Goal: Task Accomplishment & Management: Complete application form

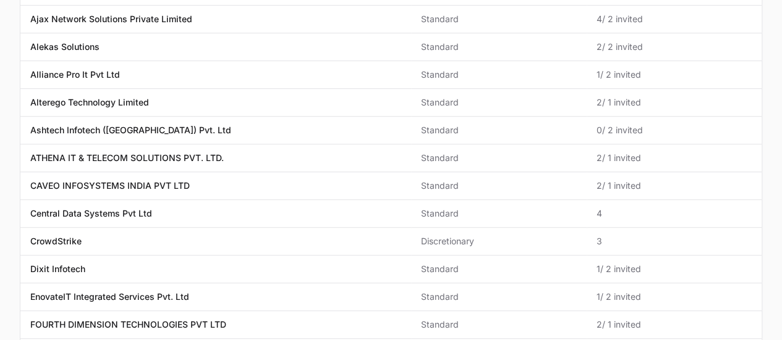
scroll to position [249, 0]
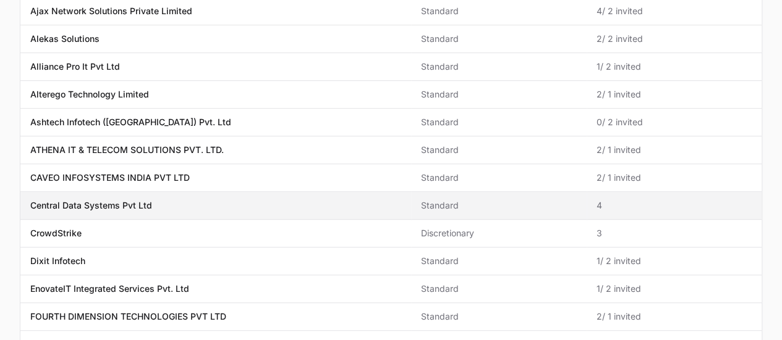
click at [218, 201] on span "Central Data Systems Pvt Ltd" at bounding box center [215, 206] width 371 height 12
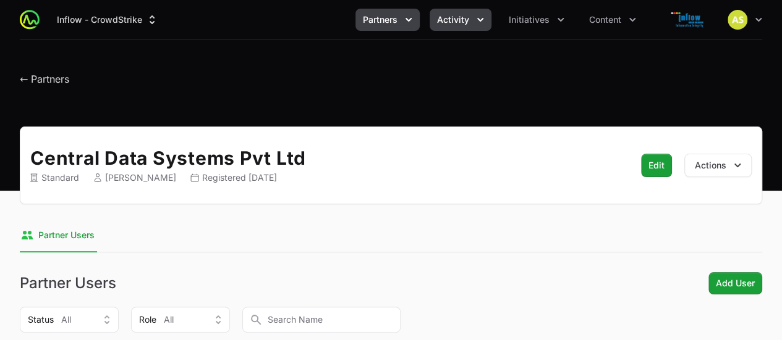
click at [475, 20] on icon "Activity menu" at bounding box center [480, 20] width 12 height 12
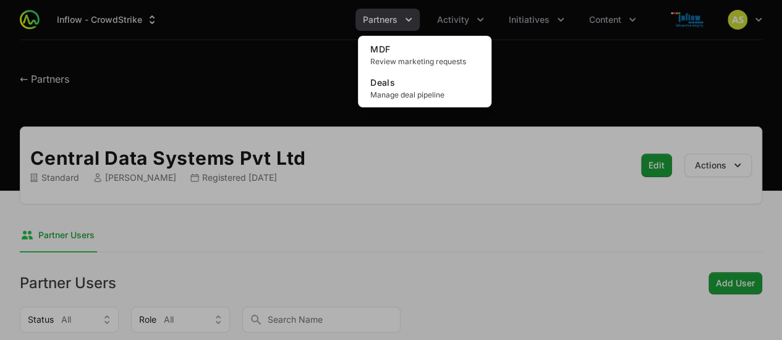
click at [424, 106] on div "MDF Review marketing requests Deals Manage deal pipeline" at bounding box center [424, 72] width 133 height 72
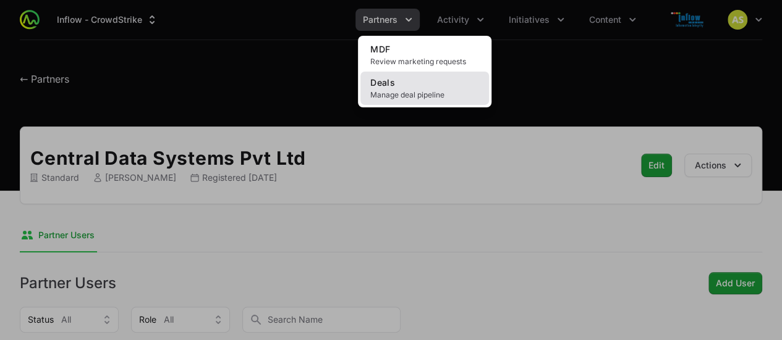
click at [405, 92] on span "Manage deal pipeline" at bounding box center [424, 95] width 109 height 10
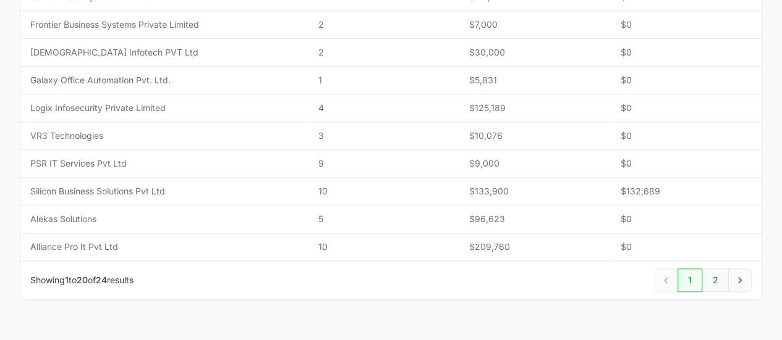
scroll to position [629, 0]
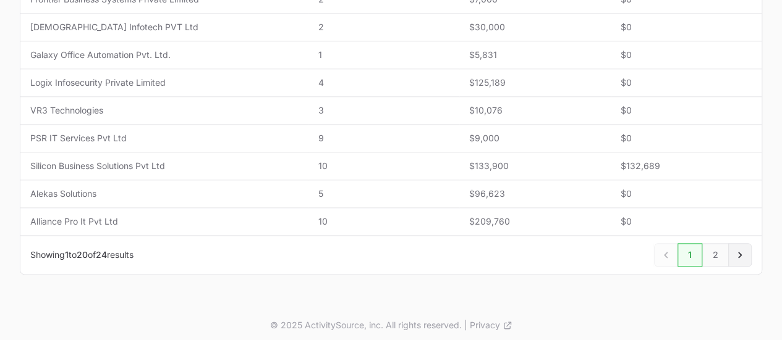
click at [737, 254] on icon "Next" at bounding box center [740, 255] width 12 height 12
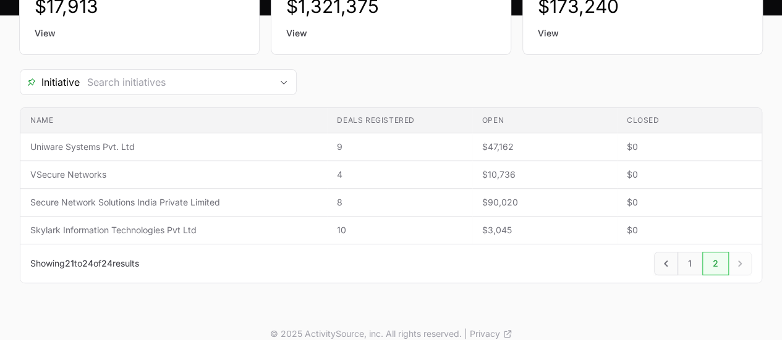
scroll to position [188, 0]
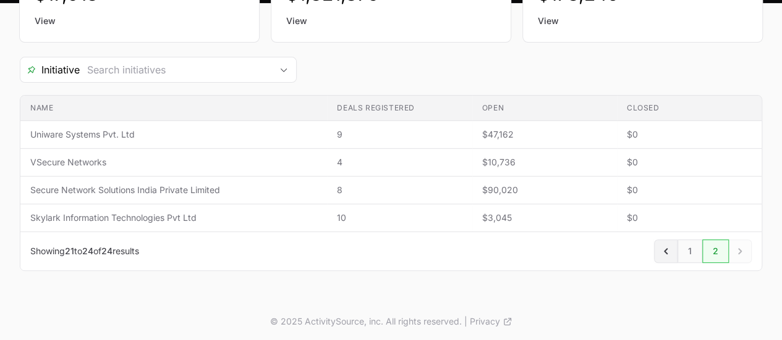
click at [665, 253] on icon "Previous" at bounding box center [665, 251] width 12 height 12
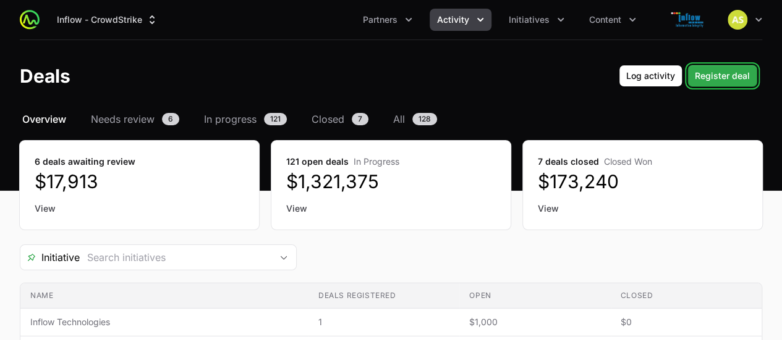
click at [720, 72] on span "Register deal" at bounding box center [722, 76] width 55 height 15
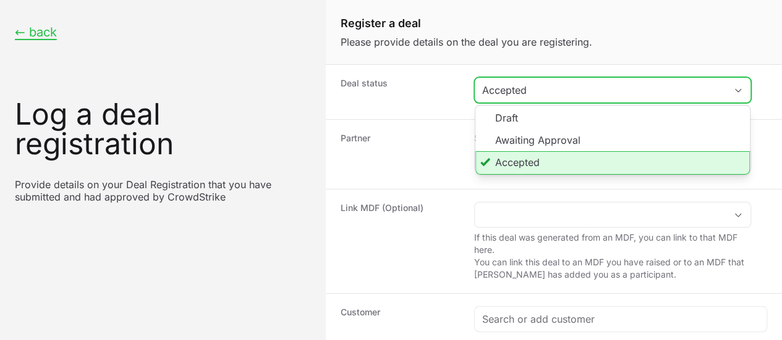
click at [664, 91] on div "Accepted" at bounding box center [603, 90] width 243 height 15
click at [614, 160] on li "Accepted" at bounding box center [612, 162] width 274 height 23
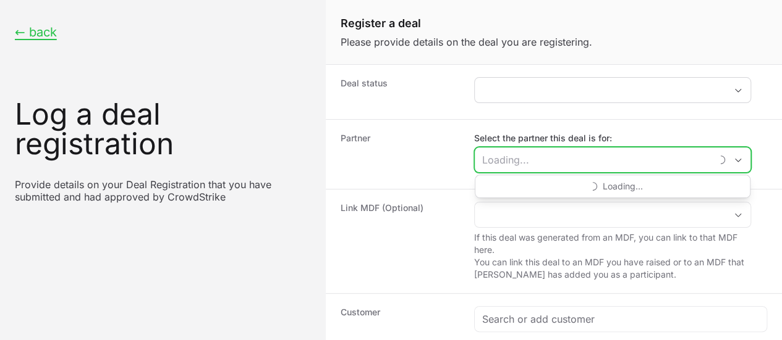
click at [585, 153] on input "Select the partner this deal is for:" at bounding box center [593, 160] width 236 height 25
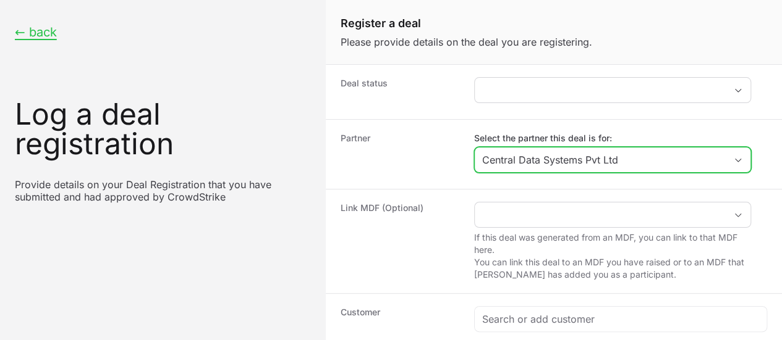
scroll to position [77, 0]
type input "Central Data Systems Pvt Ltd"
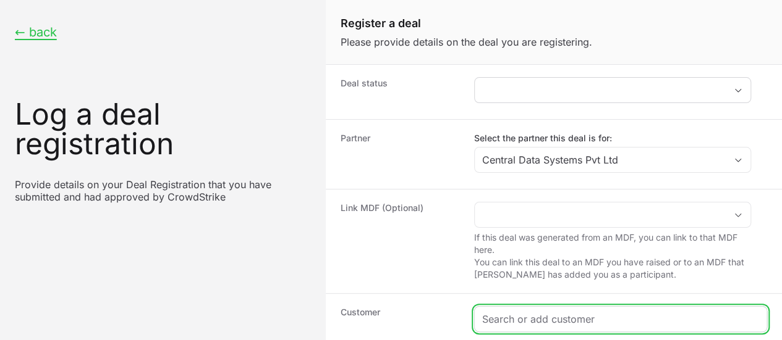
click at [536, 312] on input "Create activity form" at bounding box center [620, 319] width 277 height 15
paste input "MAF Clothing Pvt Ltd"
type input "MAF Clothing Pvt Ltd"
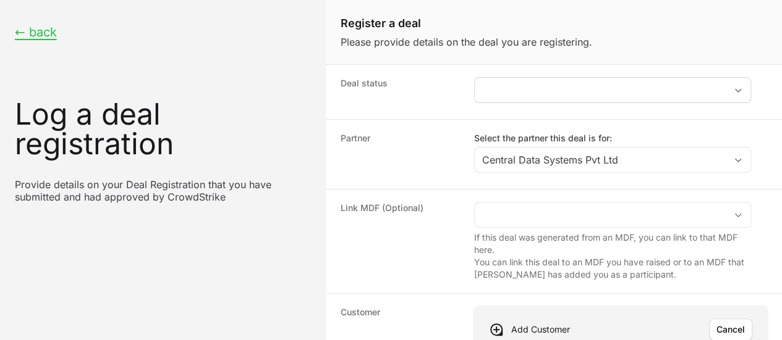
scroll to position [150, 0]
paste input "[URL][DOMAIN_NAME]"
type input "[URL][DOMAIN_NAME]"
click at [724, 323] on span "Save" at bounding box center [734, 330] width 20 height 15
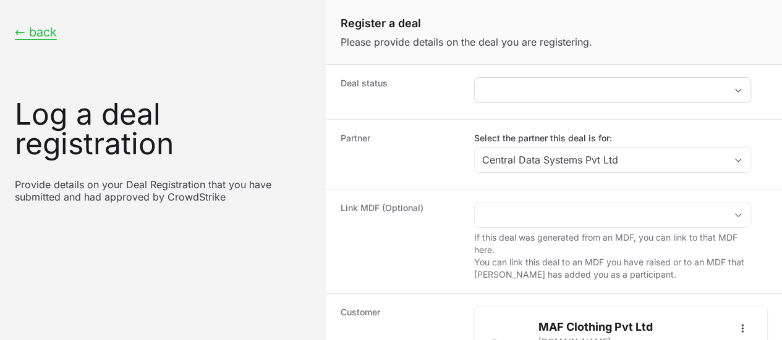
scroll to position [300, 0]
type input "$5,000"
paste input "[URL][DOMAIN_NAME]"
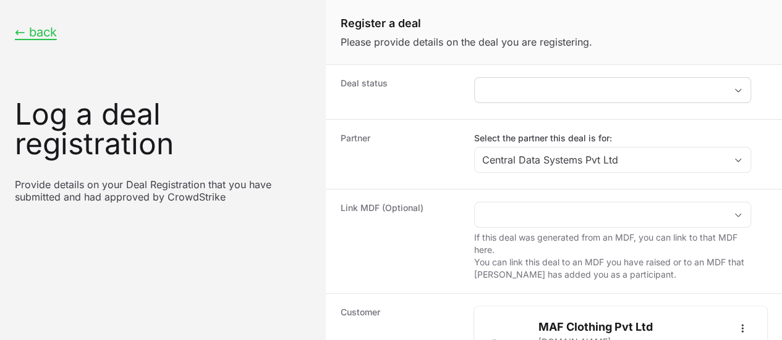
type input "[URL][DOMAIN_NAME]"
paste input "MAF Clothing Pvt Ltd"
type input "MAF Clothing Pvt Ltd"
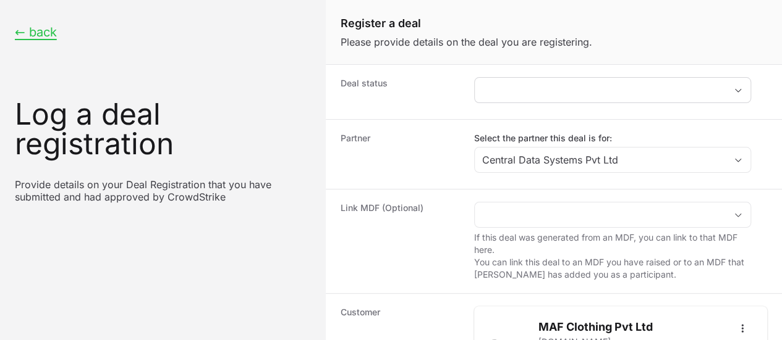
radio input "true"
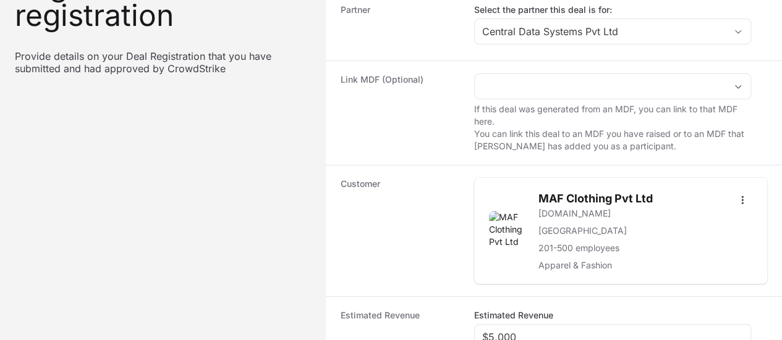
scroll to position [128, 0]
paste input "DR-f028596e"
type input "DR-f028596e"
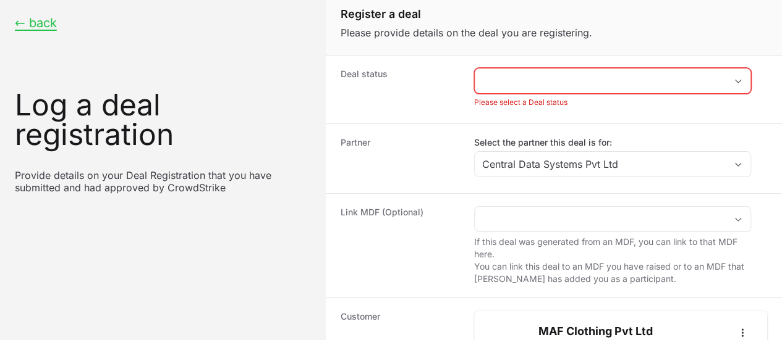
scroll to position [0, 0]
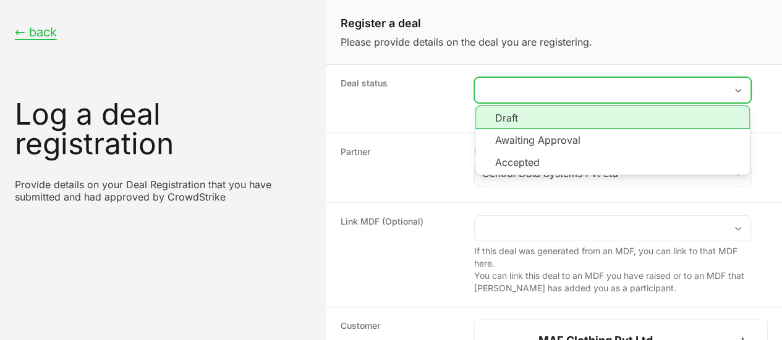
click at [530, 99] on button "placeholder" at bounding box center [613, 90] width 276 height 25
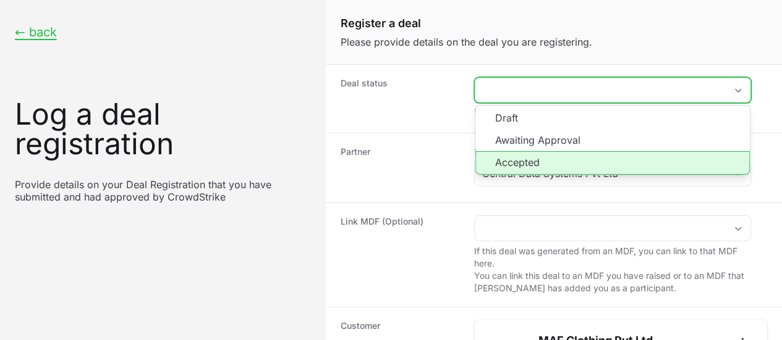
click at [520, 163] on li "Accepted" at bounding box center [612, 162] width 274 height 23
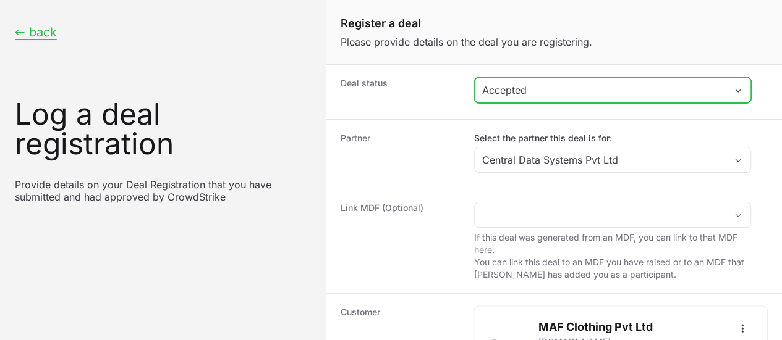
scroll to position [447, 0]
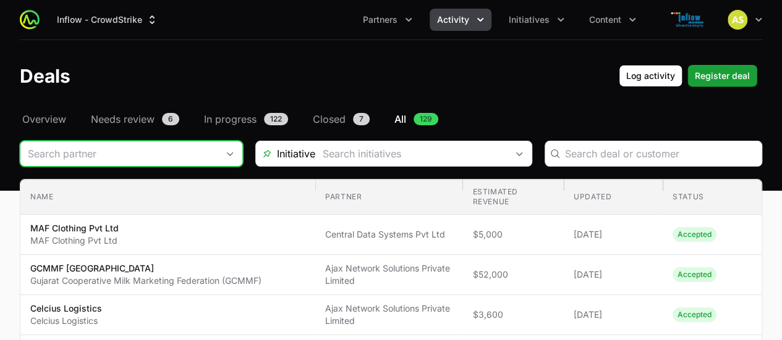
click at [225, 148] on div "Open" at bounding box center [230, 154] width 25 height 25
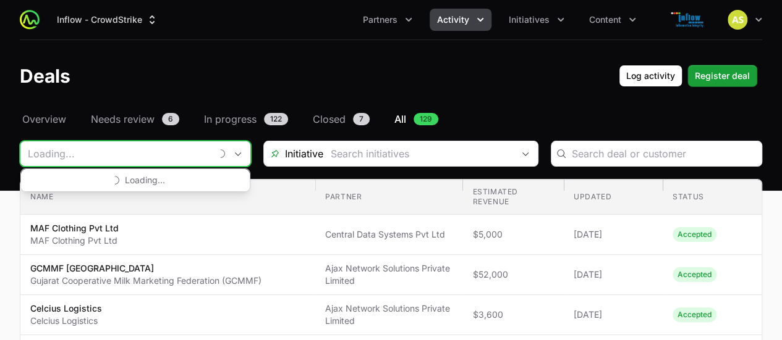
type input "x"
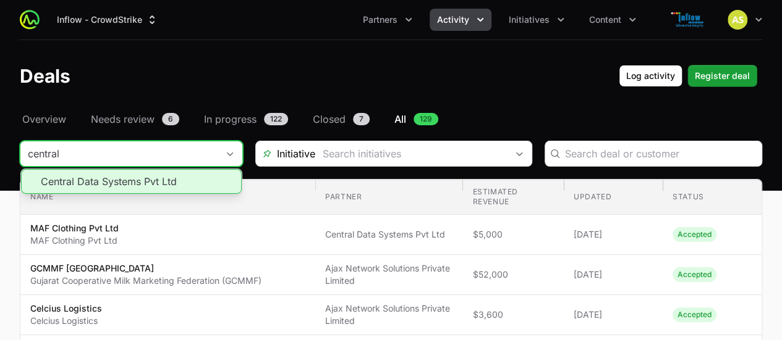
click at [147, 177] on li "Central Data Systems Pvt Ltd" at bounding box center [131, 181] width 221 height 25
type input "Central Data Systems Pvt Ltd"
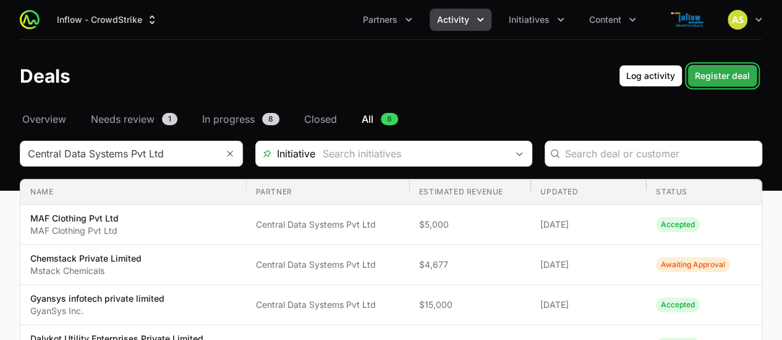
click at [716, 77] on span "Register deal" at bounding box center [722, 76] width 55 height 15
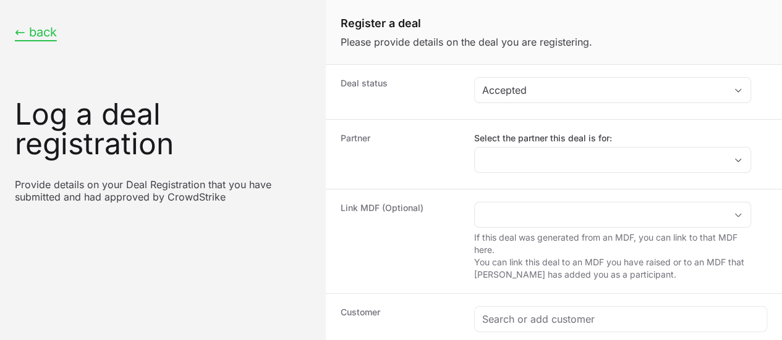
click at [27, 35] on button "← back" at bounding box center [36, 32] width 42 height 15
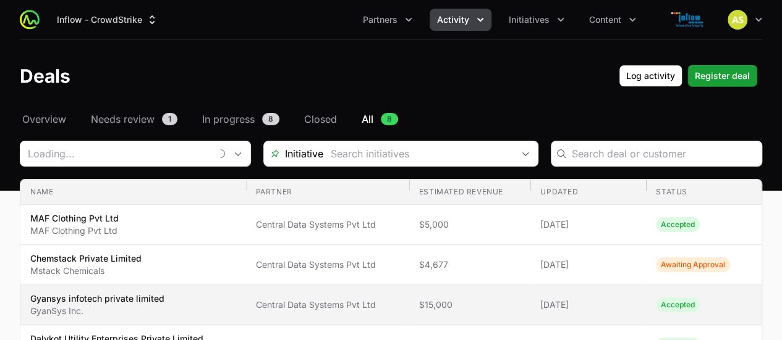
type input "Central Data Systems Pvt Ltd"
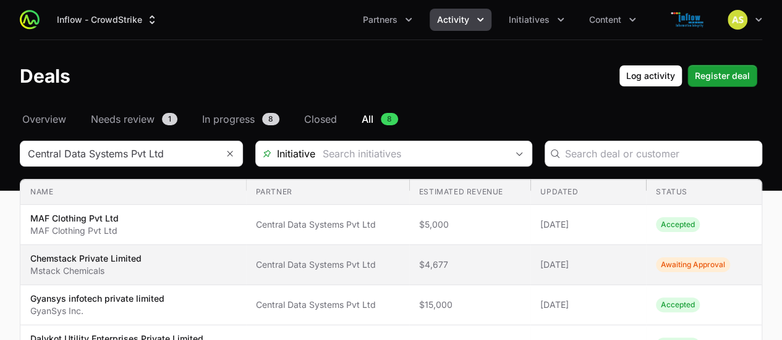
click at [680, 270] on span "Awaiting Approval" at bounding box center [693, 265] width 74 height 15
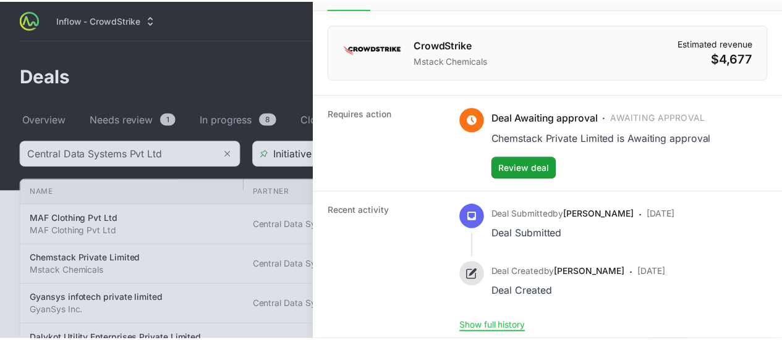
scroll to position [115, 0]
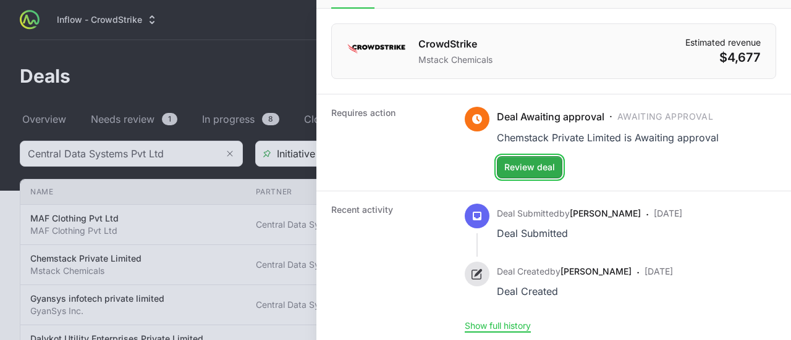
click at [522, 166] on span "Review deal" at bounding box center [529, 167] width 51 height 15
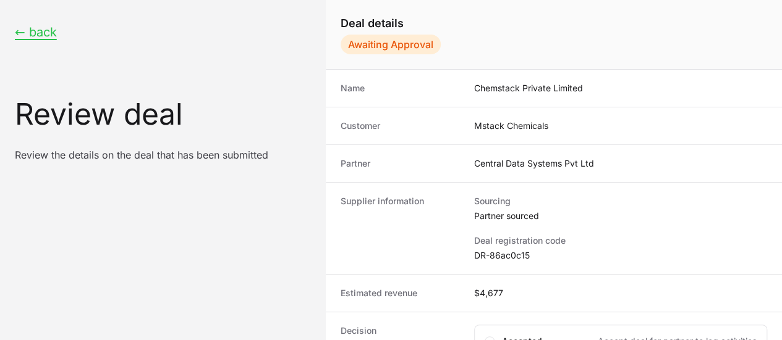
scroll to position [157, 0]
click at [496, 325] on div "Accepted Accept deal for partner to log activities" at bounding box center [620, 341] width 293 height 33
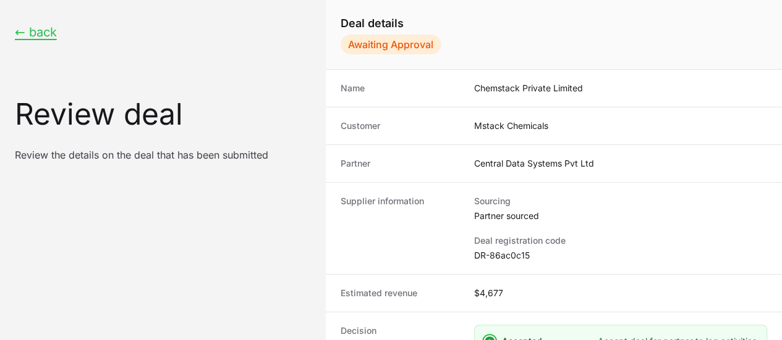
scroll to position [2, 0]
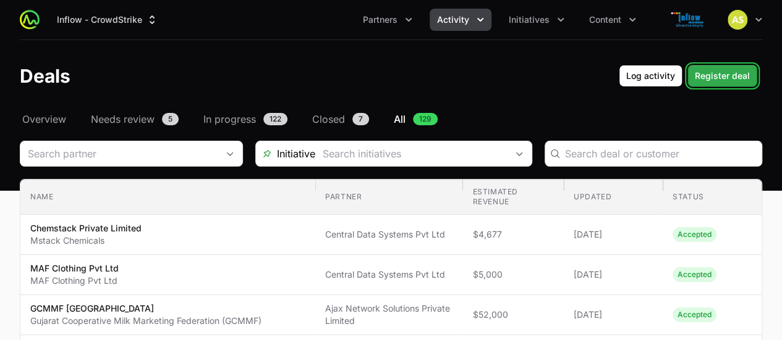
click at [735, 70] on span "Register deal" at bounding box center [722, 76] width 55 height 15
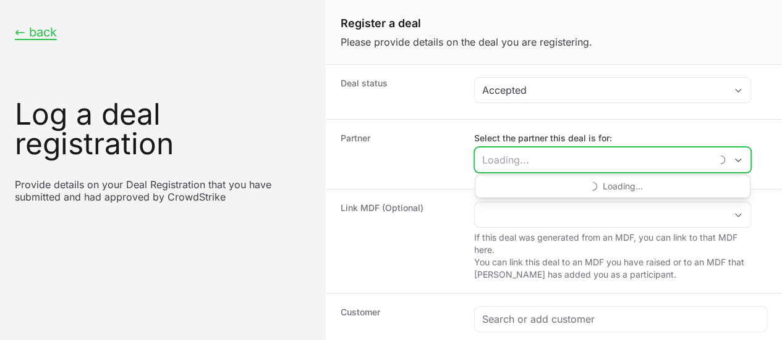
click at [675, 163] on input "Select the partner this deal is for:" at bounding box center [593, 160] width 236 height 25
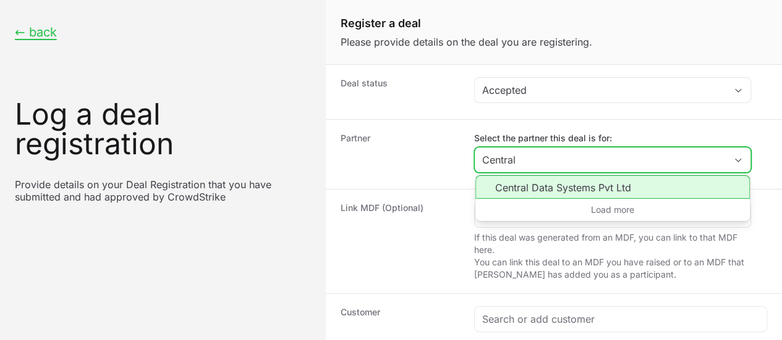
click at [567, 185] on li "Central Data Systems Pvt Ltd" at bounding box center [612, 186] width 274 height 23
type input "Central Data Systems Pvt Ltd"
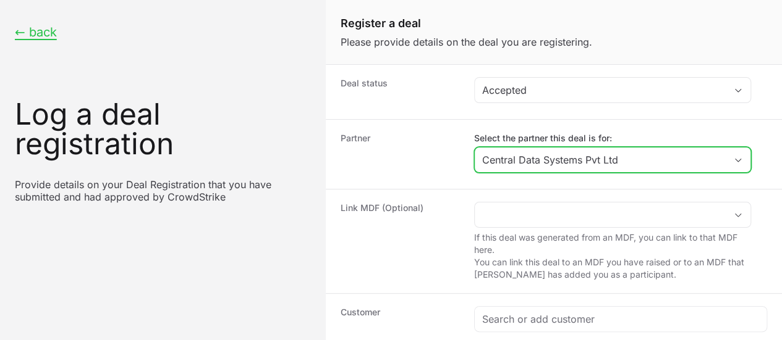
scroll to position [126, 0]
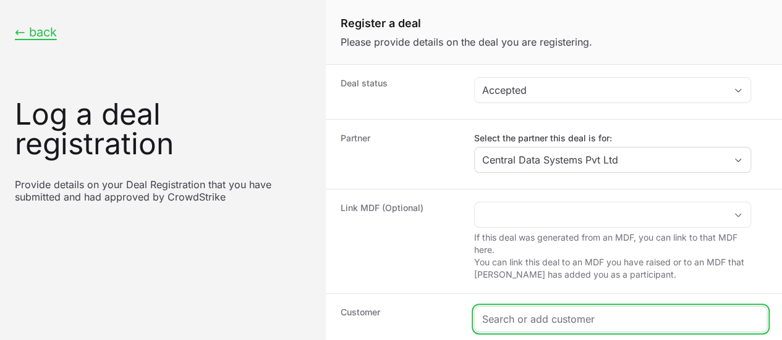
click at [567, 312] on input "Create activity form" at bounding box center [620, 319] width 277 height 15
paste input "Avaamo Technologies Pvt Ltd"
type input "Avaamo Technologies Pvt Ltd"
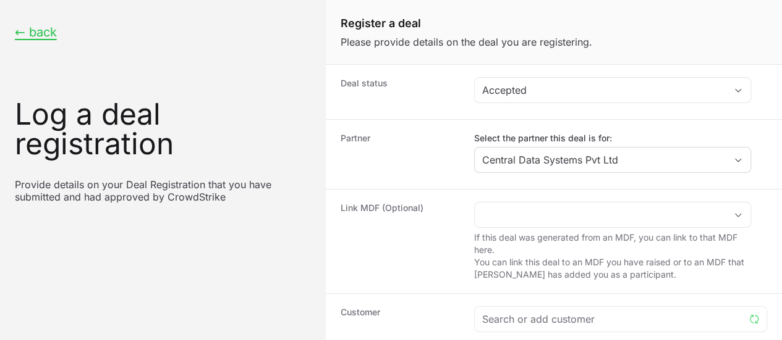
paste input "Avaamo Technologies Pvt Ltd"
type input "Avaamo Technologies Pvt Ltd"
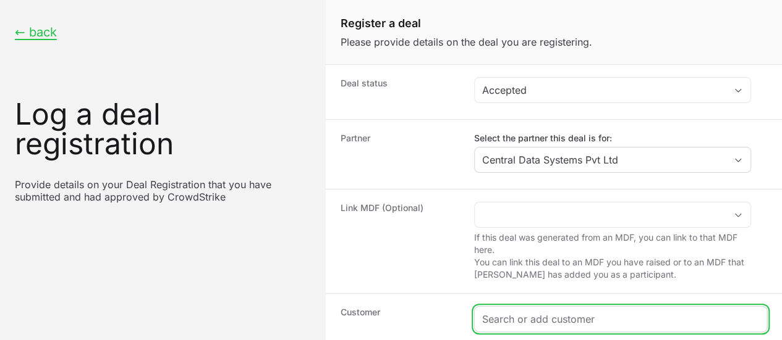
click at [557, 312] on input "Create activity form" at bounding box center [620, 319] width 277 height 15
paste input "[URL]"
type input "[URL]"
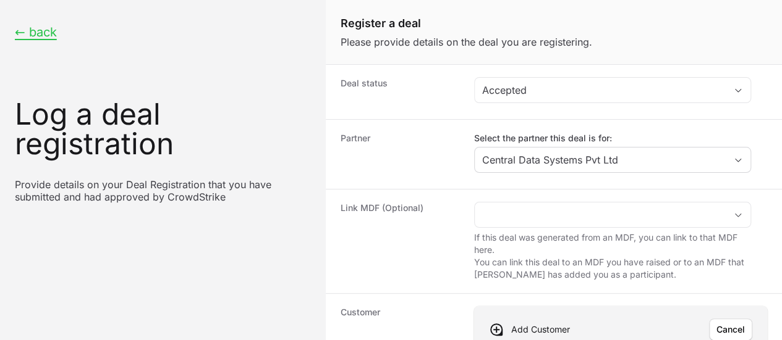
paste input "[URL]"
type input "[URL]"
click at [734, 323] on span "Save" at bounding box center [734, 330] width 20 height 15
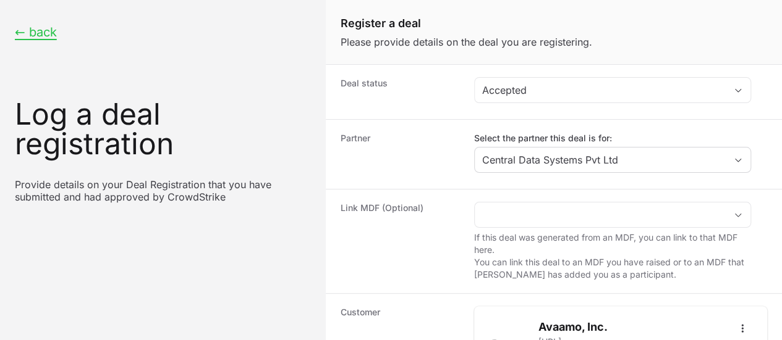
scroll to position [256, 0]
type input "$5,000"
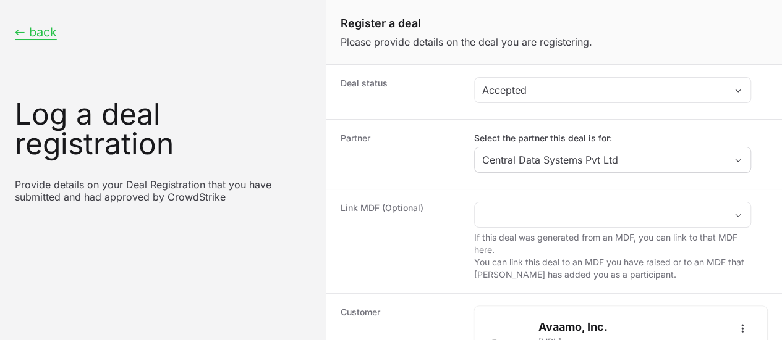
radio input "true"
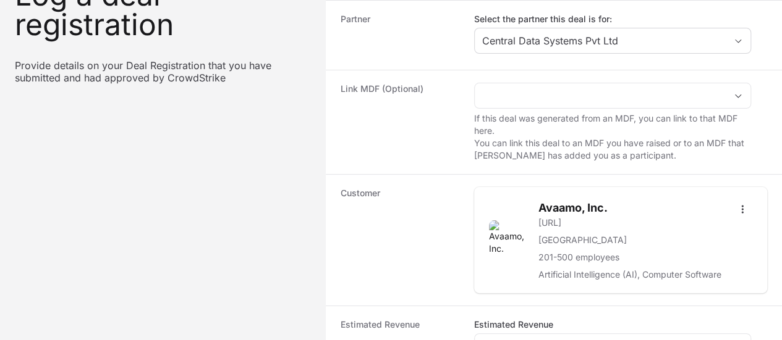
scroll to position [80, 0]
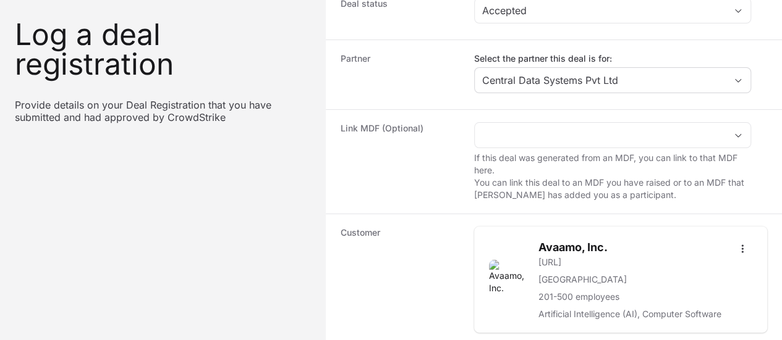
paste input "DR-284dea53"
type input "DR-284dea53"
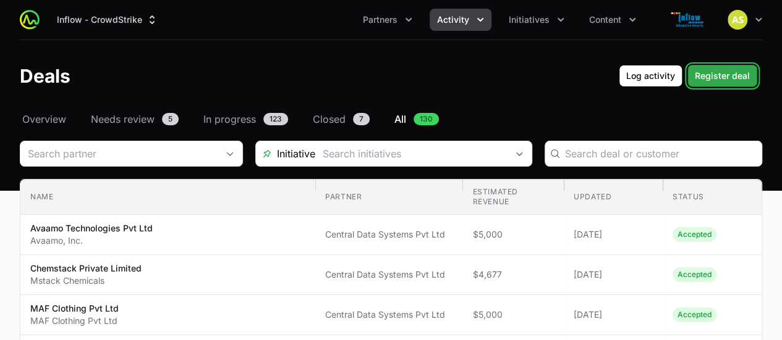
click at [725, 80] on span "Register deal" at bounding box center [722, 76] width 55 height 15
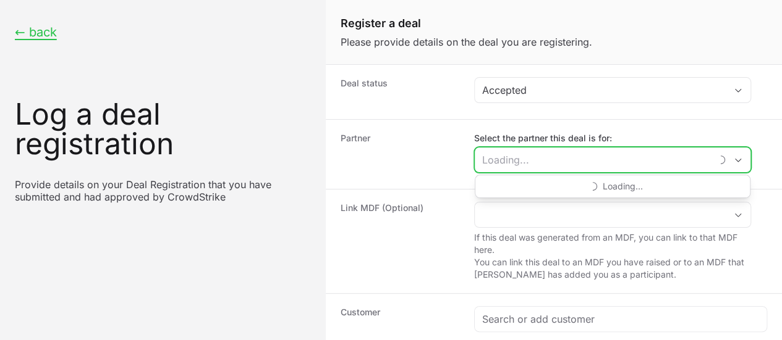
click at [639, 154] on input "Select the partner this deal is for:" at bounding box center [593, 160] width 236 height 25
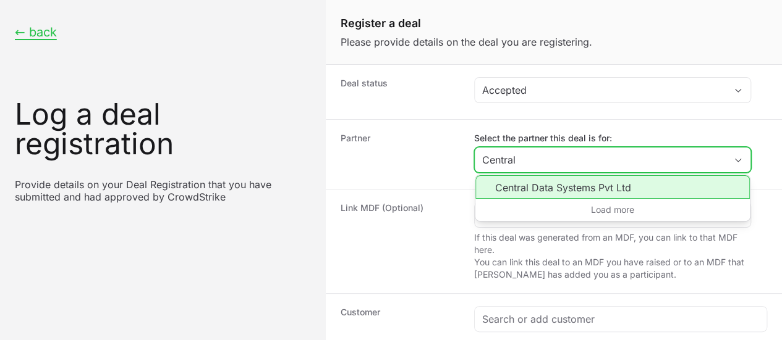
click at [582, 181] on li "Central Data Systems Pvt Ltd" at bounding box center [612, 186] width 274 height 23
type input "Central Data Systems Pvt Ltd"
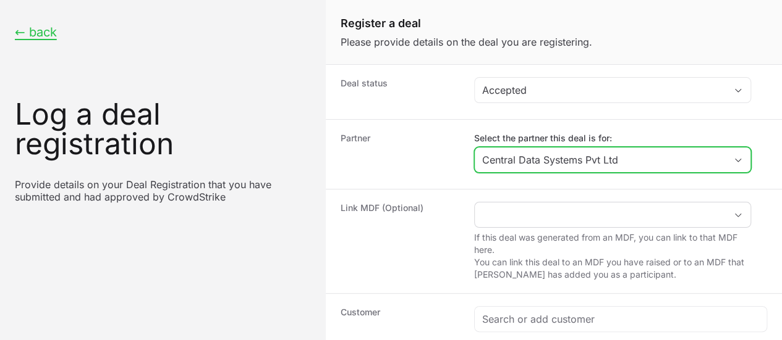
scroll to position [160, 0]
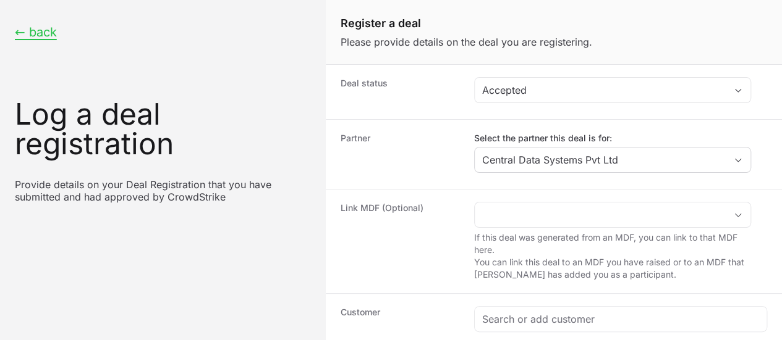
paste input "Welspun World"
type input "Welspun World"
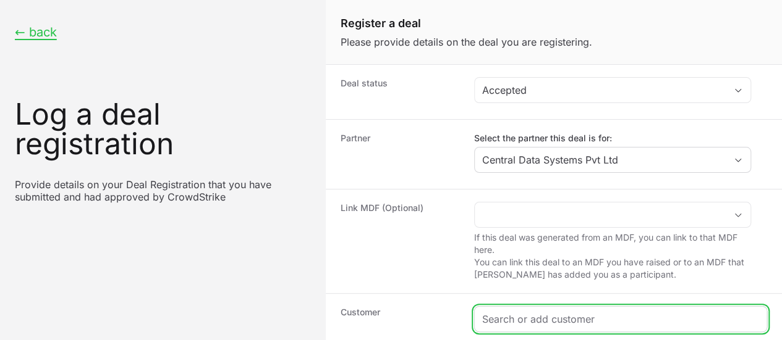
click at [531, 312] on input "Create activity form" at bounding box center [620, 319] width 277 height 15
paste input "[URL][DOMAIN_NAME]"
type input "[URL][DOMAIN_NAME]"
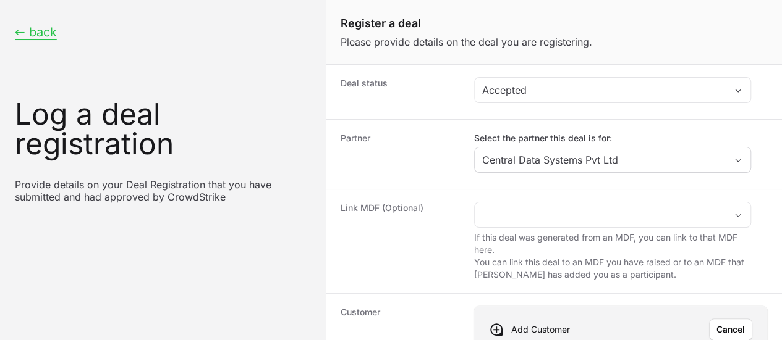
paste input "[URL][DOMAIN_NAME]"
type input "[URL][DOMAIN_NAME]"
click at [726, 323] on span "Save" at bounding box center [734, 330] width 20 height 15
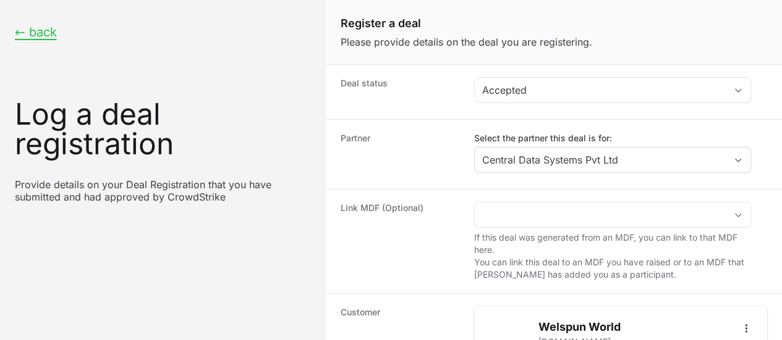
scroll to position [314, 0]
type input "$5,000"
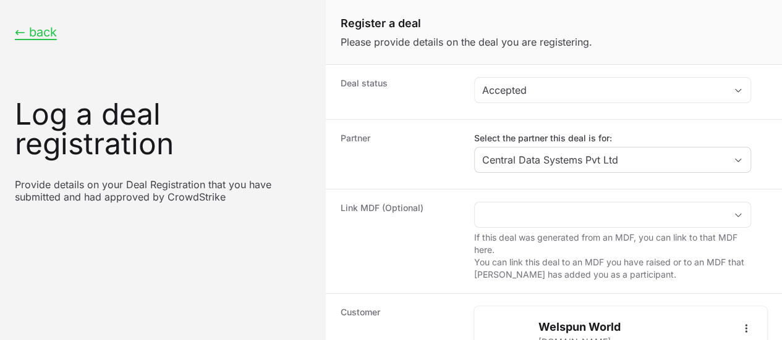
radio input "true"
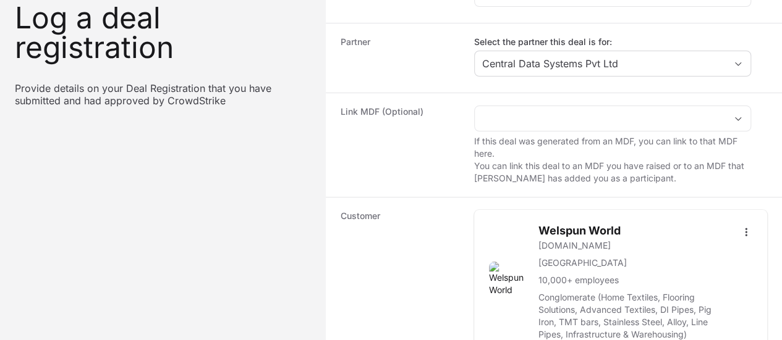
scroll to position [95, 0]
paste input "DR-895b83f5"
type input "DR-895b83f5"
